Goal: Register for event/course

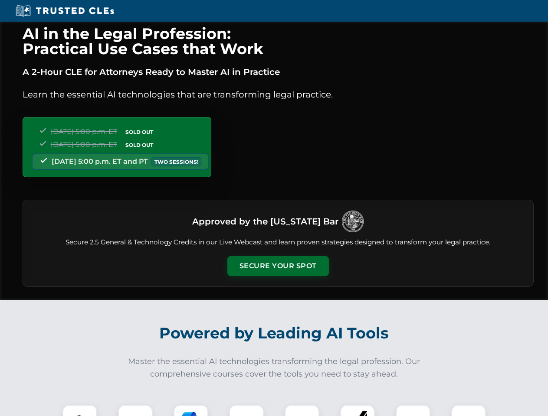
click at [277, 266] on button "Secure Your Spot" at bounding box center [277, 266] width 101 height 20
click at [80, 411] on img at bounding box center [79, 422] width 25 height 25
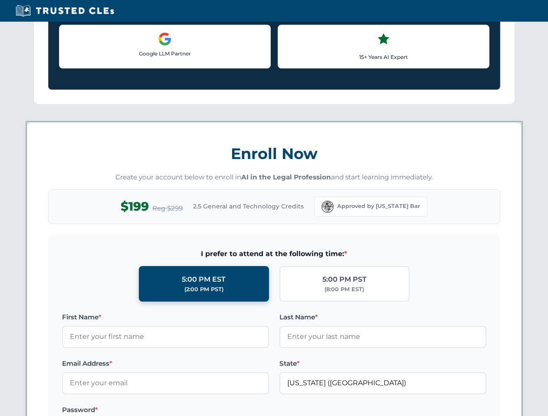
click at [191, 411] on label "Password *" at bounding box center [165, 410] width 207 height 10
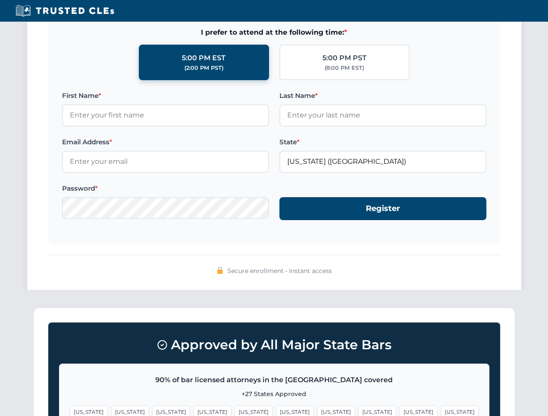
click at [399, 411] on span "[US_STATE]" at bounding box center [418, 412] width 38 height 13
